Goal: Transaction & Acquisition: Book appointment/travel/reservation

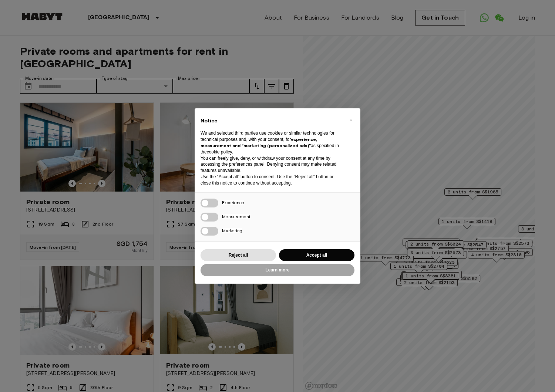
click at [362, 322] on div "× Notice We and selected third parties use cookies or similar technologies for …" at bounding box center [277, 196] width 555 height 392
click at [401, 248] on div "× Notice We and selected third parties use cookies or similar technologies for …" at bounding box center [277, 196] width 555 height 392
click at [322, 253] on button "Accept all" at bounding box center [316, 255] width 75 height 12
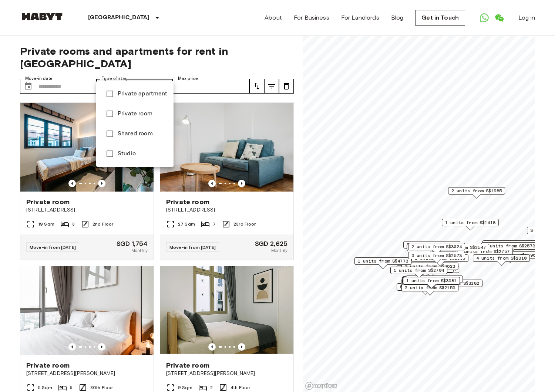
click at [149, 93] on span "Private apartment" at bounding box center [143, 94] width 50 height 9
type input "**********"
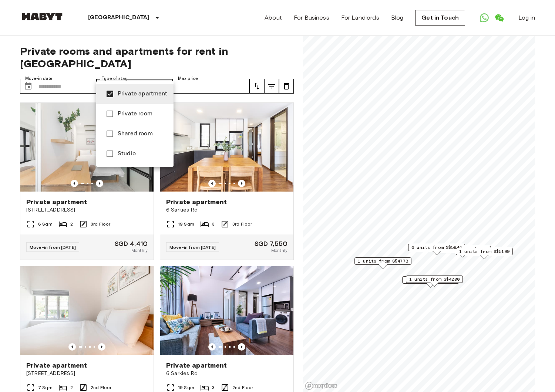
click at [9, 199] on div at bounding box center [277, 196] width 555 height 392
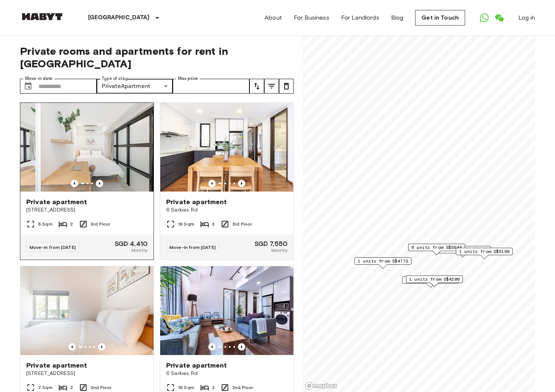
click at [64, 198] on span "Private apartment" at bounding box center [56, 202] width 61 height 9
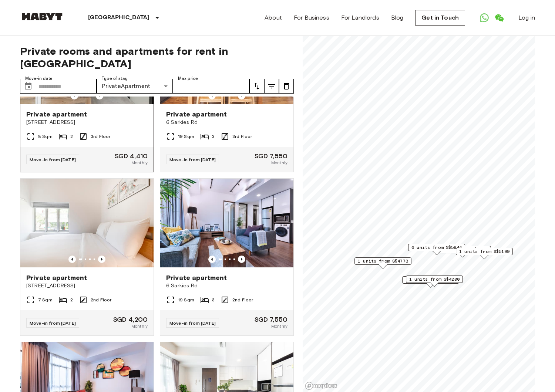
scroll to position [89, 0]
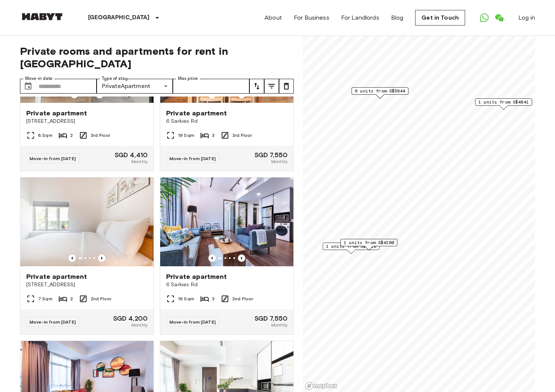
click at [347, 249] on div "1 units from S$4200" at bounding box center [368, 244] width 57 height 11
click at [348, 247] on div "1 units from S$4200" at bounding box center [368, 244] width 57 height 11
click at [328, 245] on span "1 units from S$4410" at bounding box center [351, 246] width 50 height 7
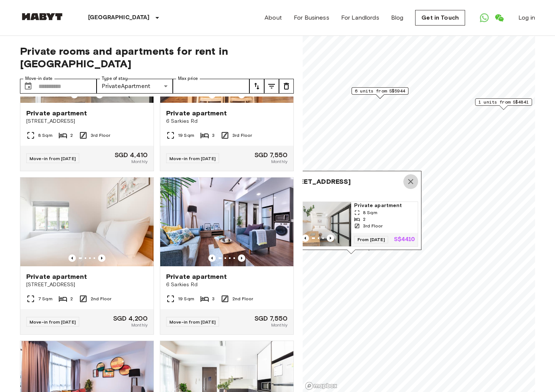
click at [413, 177] on icon "Map marker" at bounding box center [410, 181] width 9 height 9
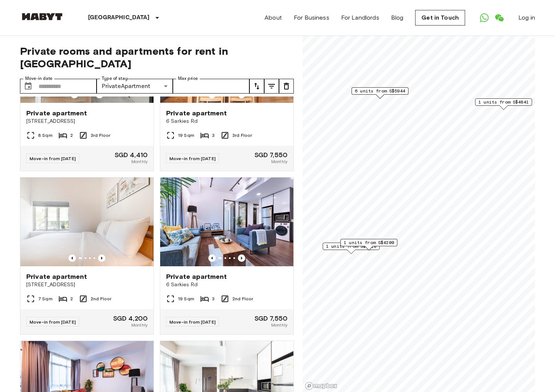
click at [371, 242] on span "1 units from S$4200" at bounding box center [369, 242] width 50 height 7
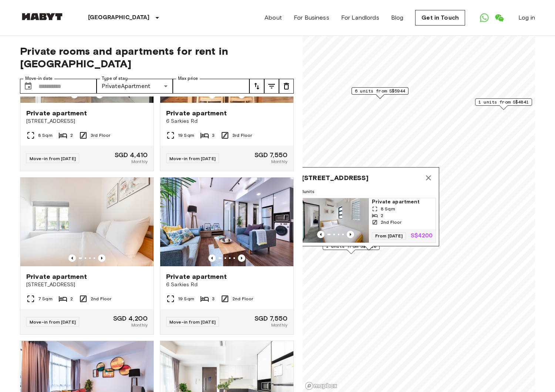
click at [397, 198] on span "Private apartment" at bounding box center [402, 201] width 61 height 7
click at [427, 175] on icon "Map marker" at bounding box center [428, 177] width 5 height 5
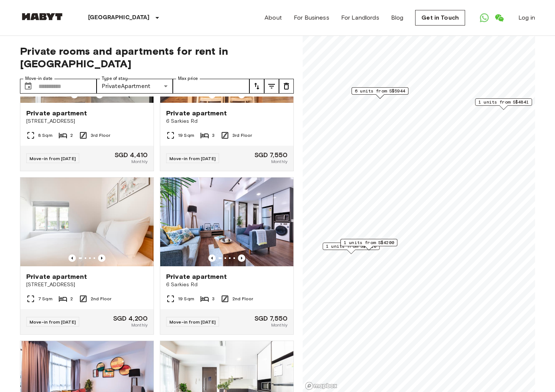
click at [396, 90] on span "6 units from S$5944" at bounding box center [380, 91] width 50 height 7
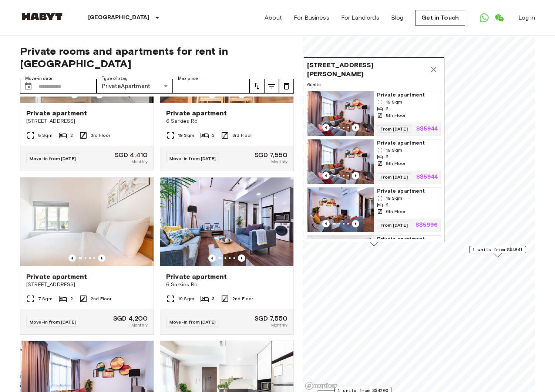
click at [481, 250] on span "1 units from S$4841" at bounding box center [498, 249] width 50 height 7
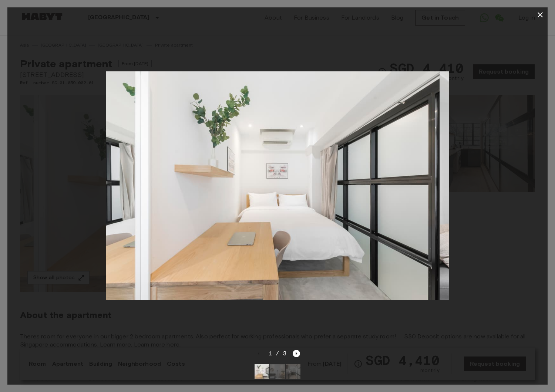
click at [111, 142] on img at bounding box center [267, 185] width 343 height 229
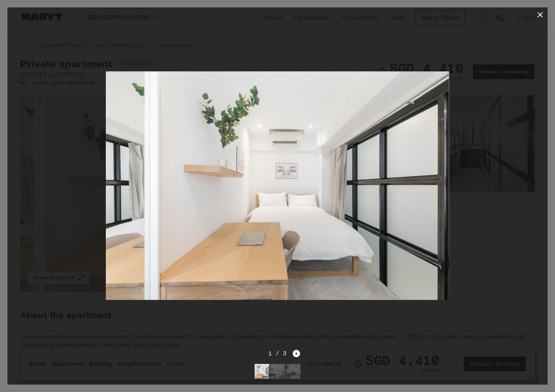
click at [107, 167] on img at bounding box center [276, 185] width 343 height 229
click at [391, 102] on img at bounding box center [277, 185] width 343 height 229
click at [539, 20] on button "button" at bounding box center [540, 14] width 15 height 15
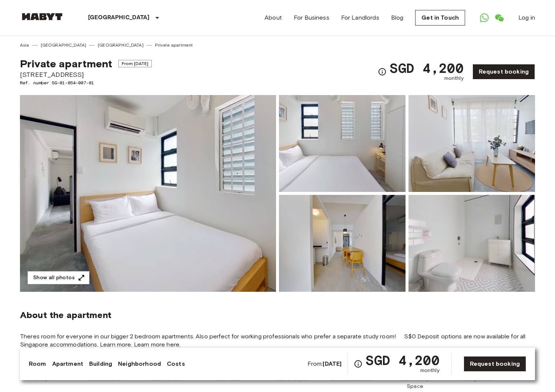
click at [158, 189] on img at bounding box center [148, 193] width 256 height 197
